Goal: Task Accomplishment & Management: Complete application form

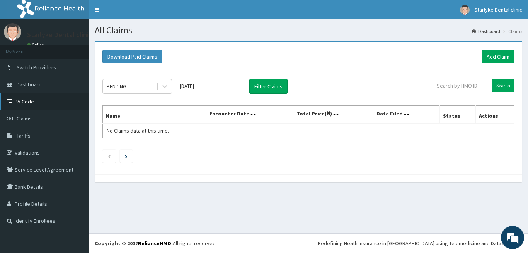
click at [31, 101] on link "PA Code" at bounding box center [44, 101] width 89 height 17
click at [496, 54] on link "Add Claim" at bounding box center [498, 56] width 33 height 13
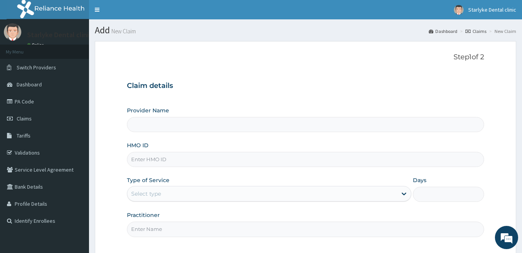
type input "Starlyke Dental Clinic"
click at [164, 157] on input "HMO ID" at bounding box center [305, 159] width 357 height 15
type input "PLI/10080/A"
click at [160, 194] on div "Select type" at bounding box center [146, 193] width 30 height 8
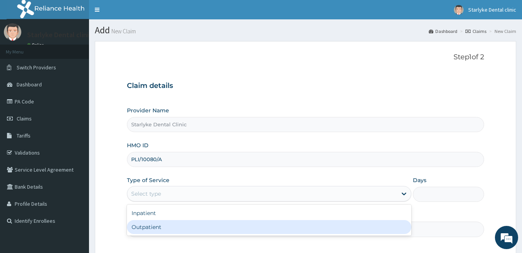
click at [191, 231] on div "Outpatient" at bounding box center [269, 227] width 285 height 14
type input "1"
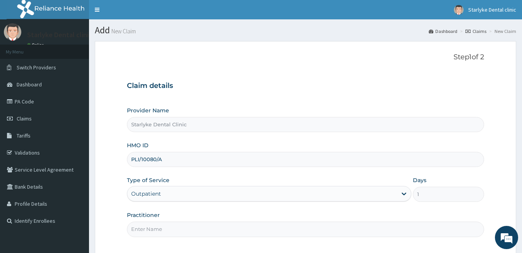
click at [234, 230] on input "Practitioner" at bounding box center [305, 228] width 357 height 15
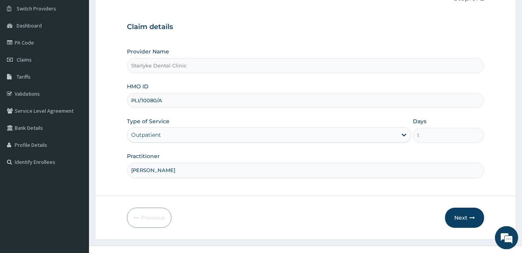
scroll to position [71, 0]
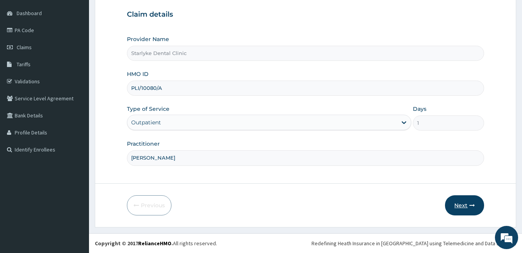
type input "[PERSON_NAME]"
click at [466, 208] on button "Next" at bounding box center [464, 205] width 39 height 20
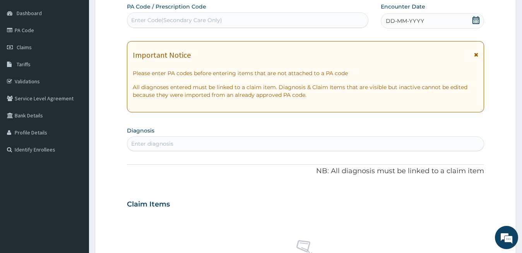
click at [173, 20] on div "Enter Code(Secondary Care Only)" at bounding box center [176, 20] width 91 height 8
paste input "PA/F660B"
type input "PA/F660B"
click at [422, 20] on span "DD-MM-YYYY" at bounding box center [405, 21] width 38 height 8
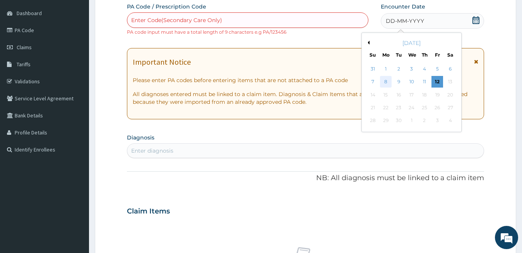
click at [385, 83] on div "8" at bounding box center [386, 82] width 12 height 12
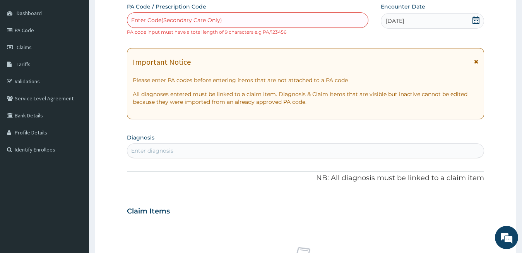
click at [177, 23] on div "Enter Code(Secondary Care Only)" at bounding box center [176, 20] width 91 height 8
paste input "PA/F660B"
type input "PA/F660B"
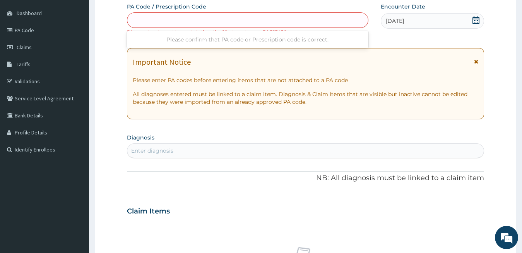
click at [172, 22] on div "PA/F660B" at bounding box center [247, 20] width 241 height 12
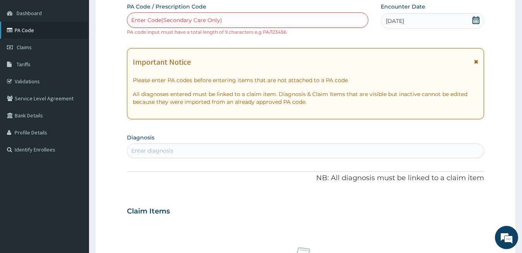
click at [32, 33] on link "PA Code" at bounding box center [44, 30] width 89 height 17
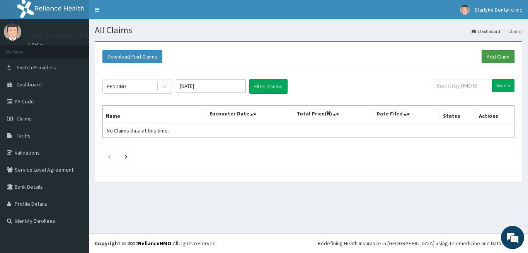
click at [502, 57] on link "Add Claim" at bounding box center [498, 56] width 33 height 13
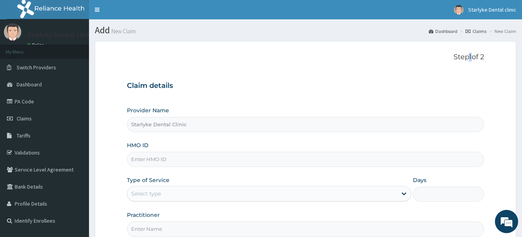
click at [207, 161] on input "HMO ID" at bounding box center [305, 159] width 357 height 15
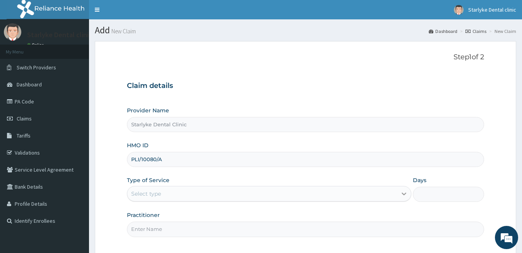
type input "PLI/10080/A"
click at [403, 195] on icon at bounding box center [404, 193] width 8 height 8
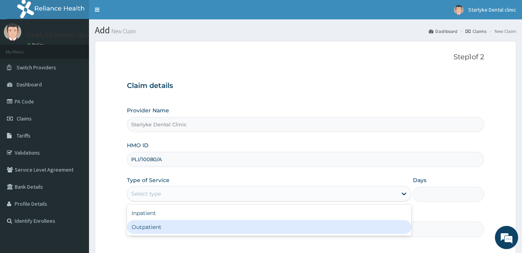
click at [156, 227] on div "Outpatient" at bounding box center [269, 227] width 285 height 14
type input "1"
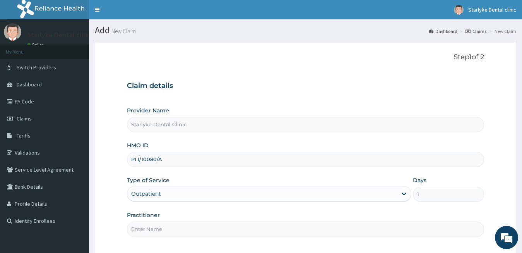
click at [188, 228] on input "Practitioner" at bounding box center [305, 228] width 357 height 15
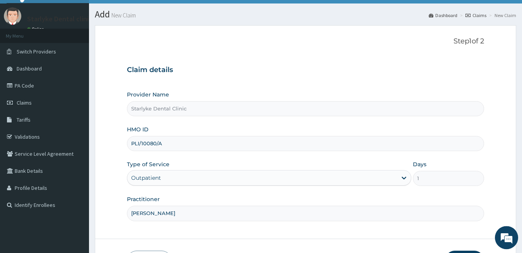
scroll to position [71, 0]
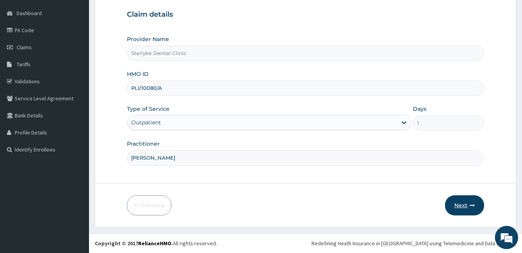
type input "DR STANLEY"
click at [458, 206] on button "Next" at bounding box center [464, 205] width 39 height 20
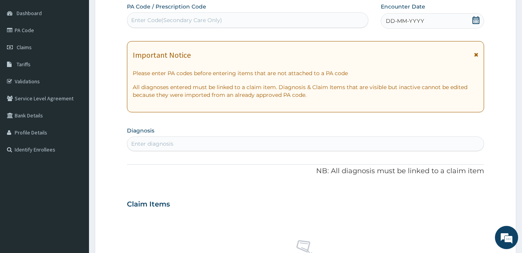
click at [217, 19] on div "Enter Code(Secondary Care Only)" at bounding box center [176, 20] width 91 height 8
paste input "PA/F660B5"
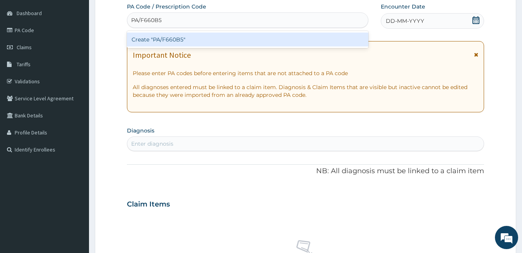
type input "PA/F660B5"
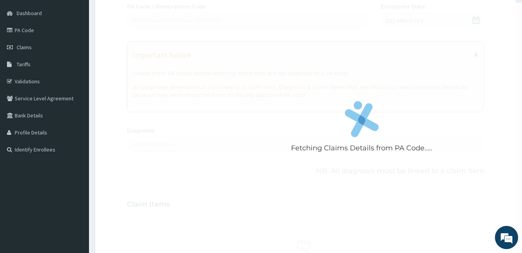
click at [472, 20] on div "Fetching Claims Details from PA Code..... PA Code / Prescription Code Enter Cod…" at bounding box center [305, 203] width 357 height 400
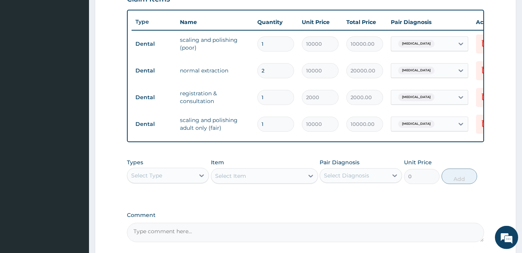
scroll to position [355, 0]
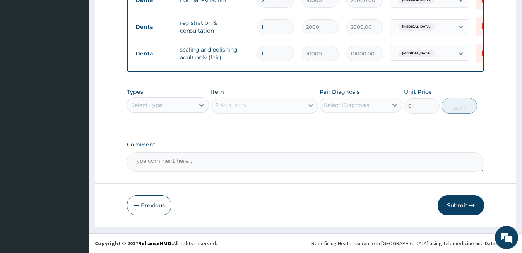
click at [459, 203] on button "Submit" at bounding box center [460, 205] width 46 height 20
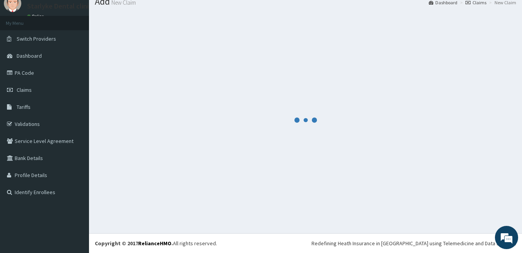
scroll to position [29, 0]
